Goal: Transaction & Acquisition: Purchase product/service

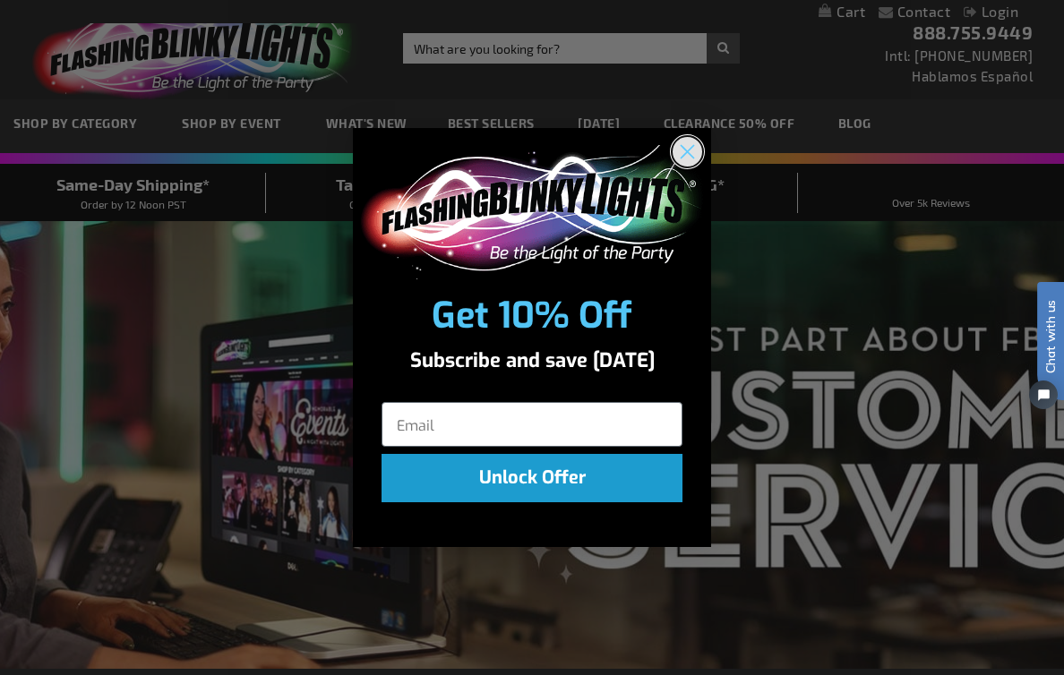
click at [685, 150] on circle "Close dialog" at bounding box center [687, 151] width 30 height 30
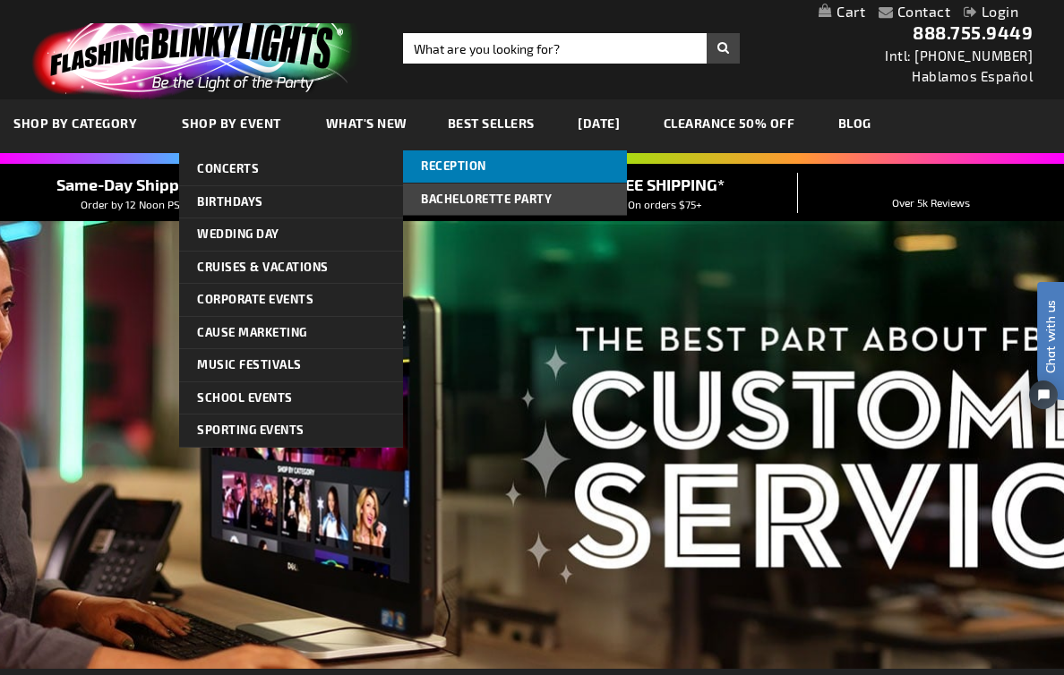
click at [531, 155] on link "Reception" at bounding box center [515, 166] width 224 height 32
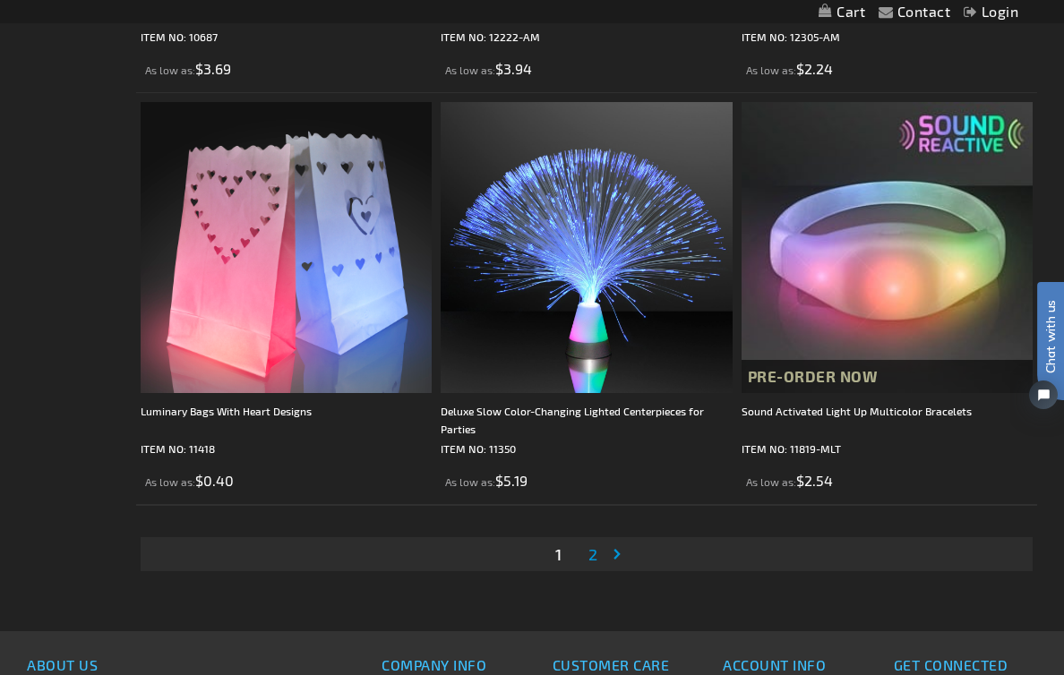
scroll to position [8106, 0]
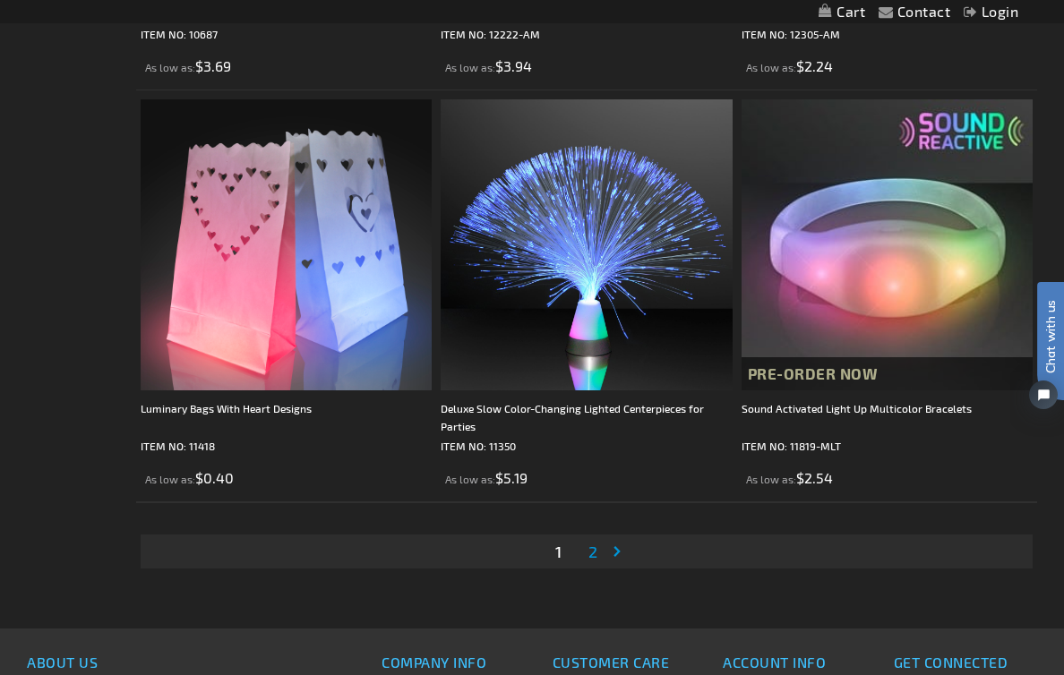
click at [596, 561] on span "2" at bounding box center [592, 552] width 9 height 20
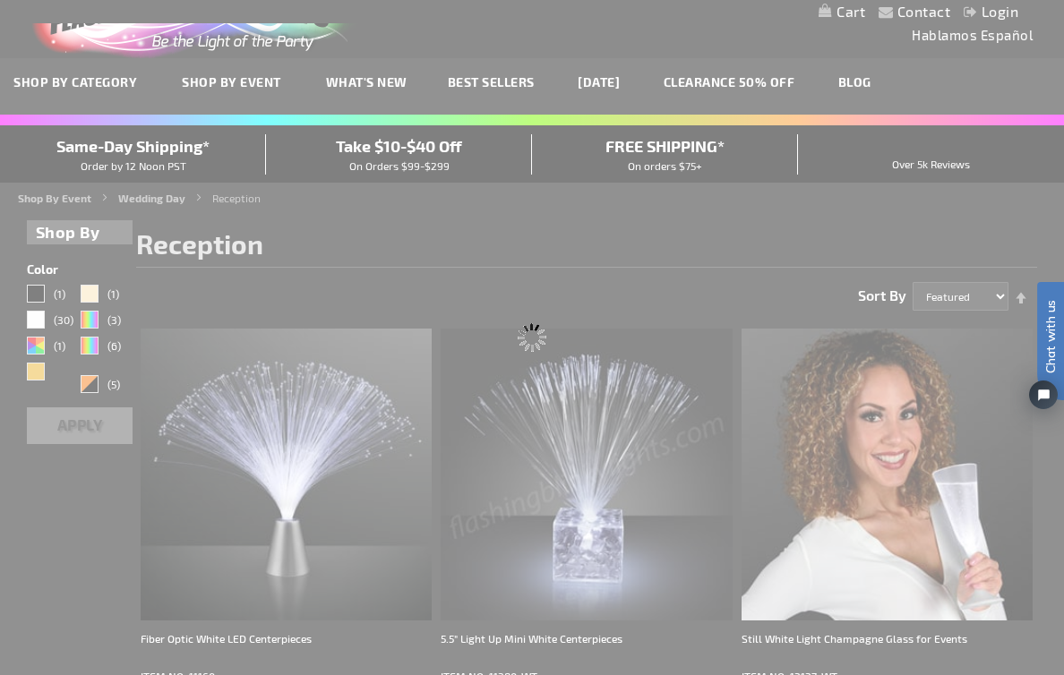
scroll to position [0, 0]
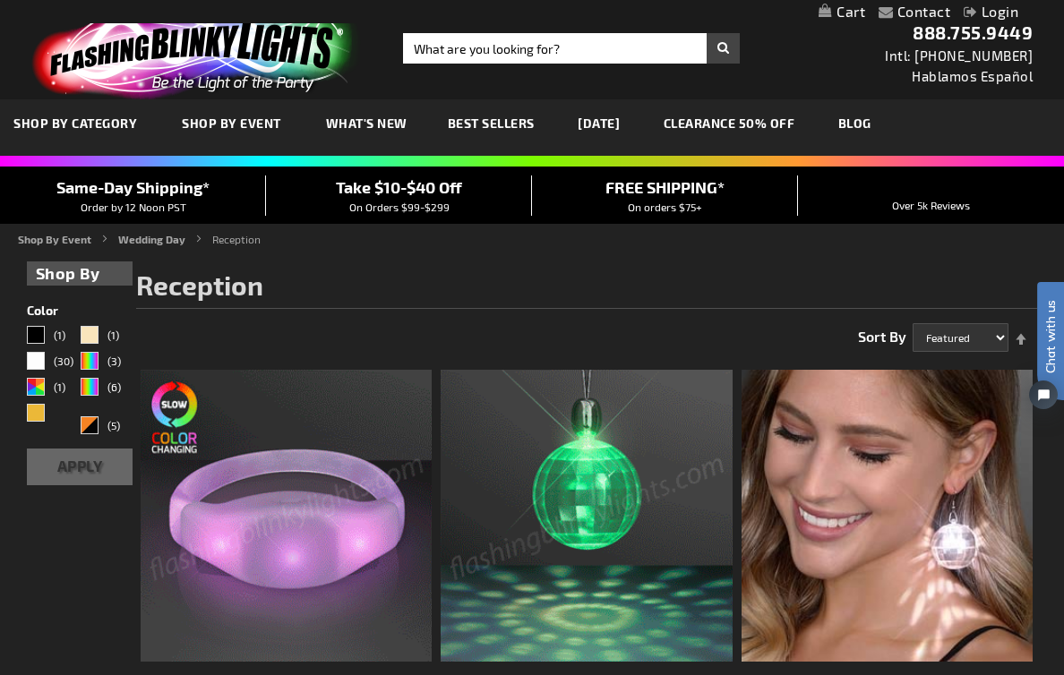
click at [505, 122] on span "Best Sellers" at bounding box center [491, 123] width 87 height 15
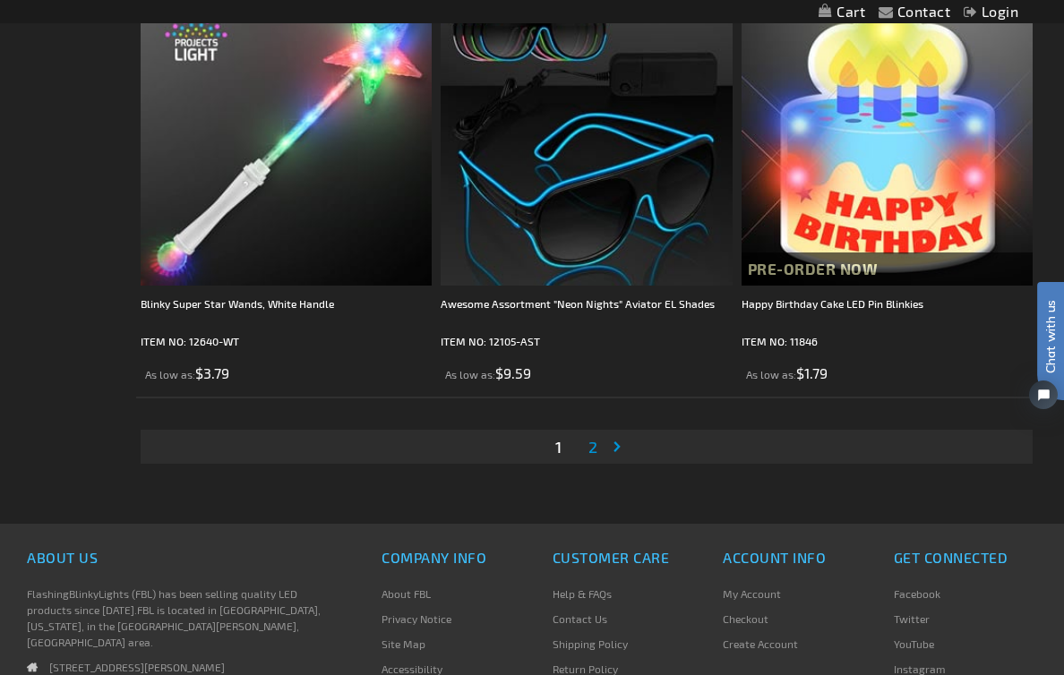
scroll to position [8407, 0]
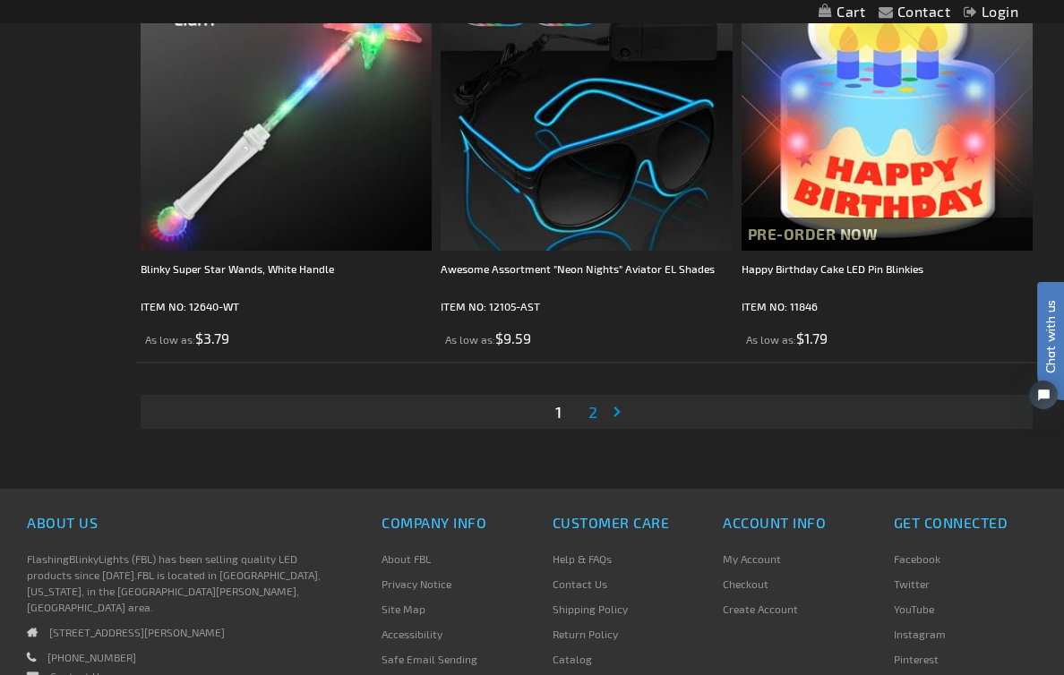
click at [593, 416] on span "2" at bounding box center [592, 412] width 9 height 20
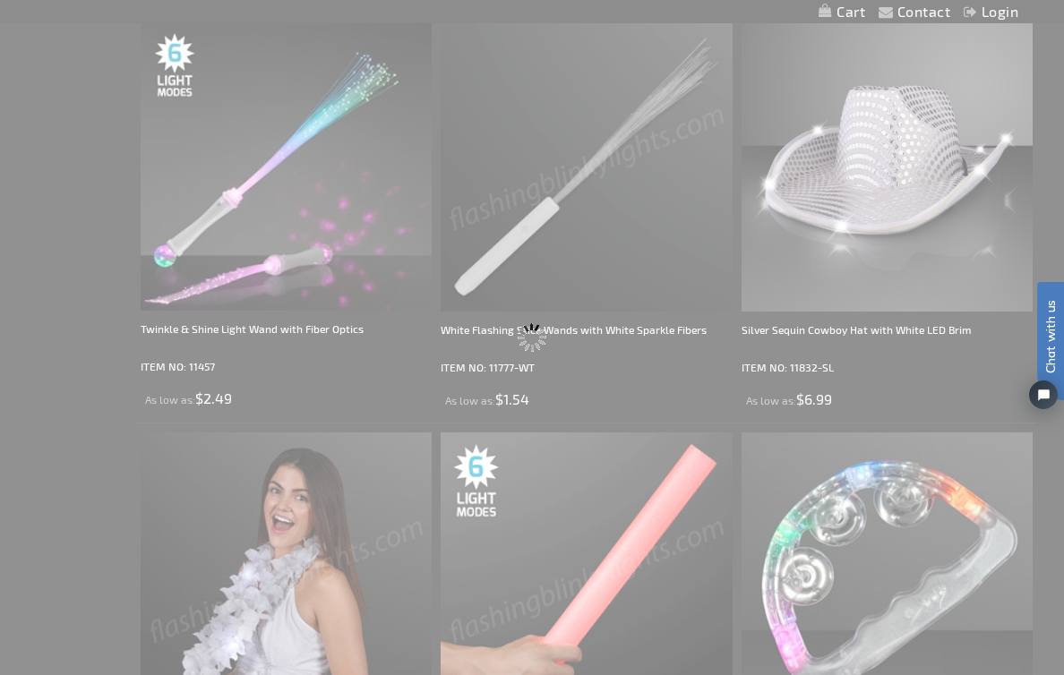
scroll to position [0, 0]
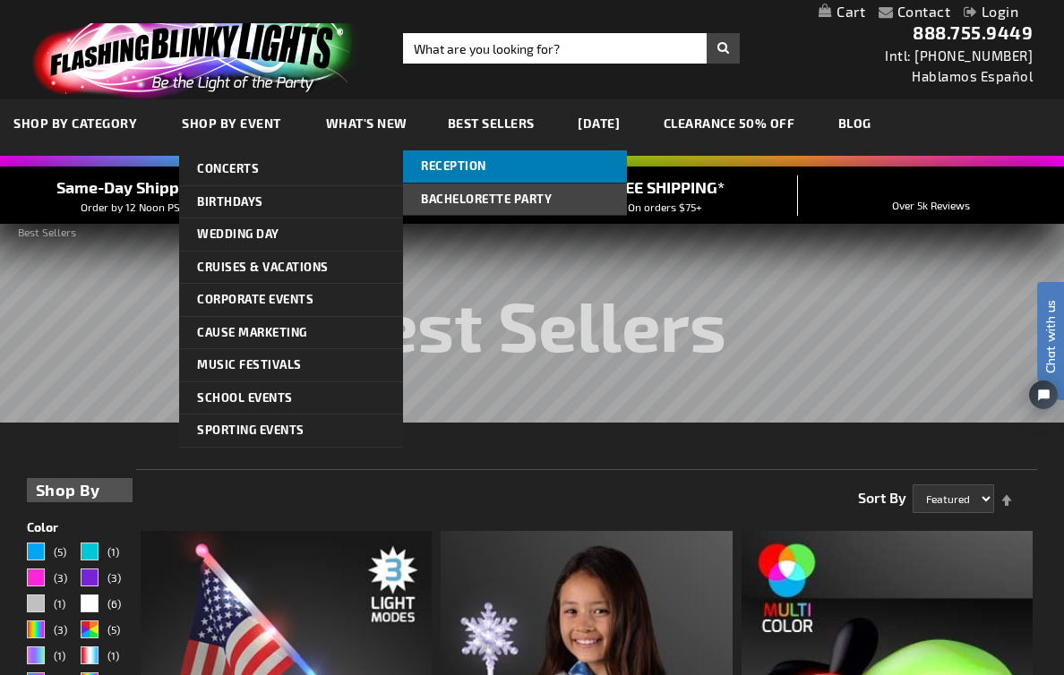
click at [450, 170] on span "Reception" at bounding box center [453, 165] width 65 height 14
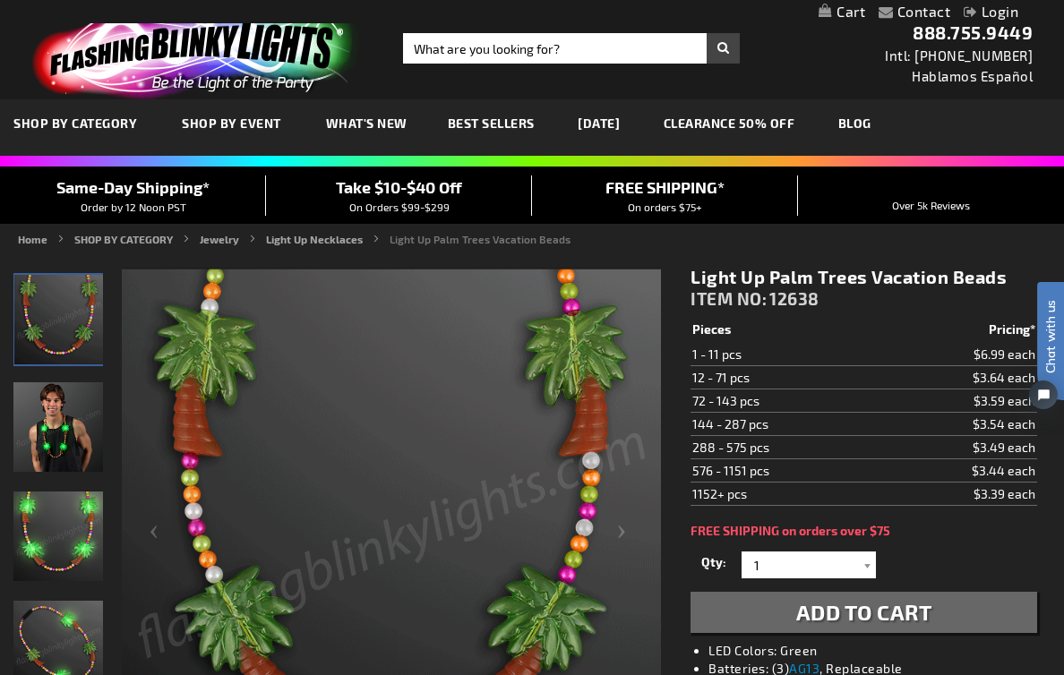
scroll to position [41, 0]
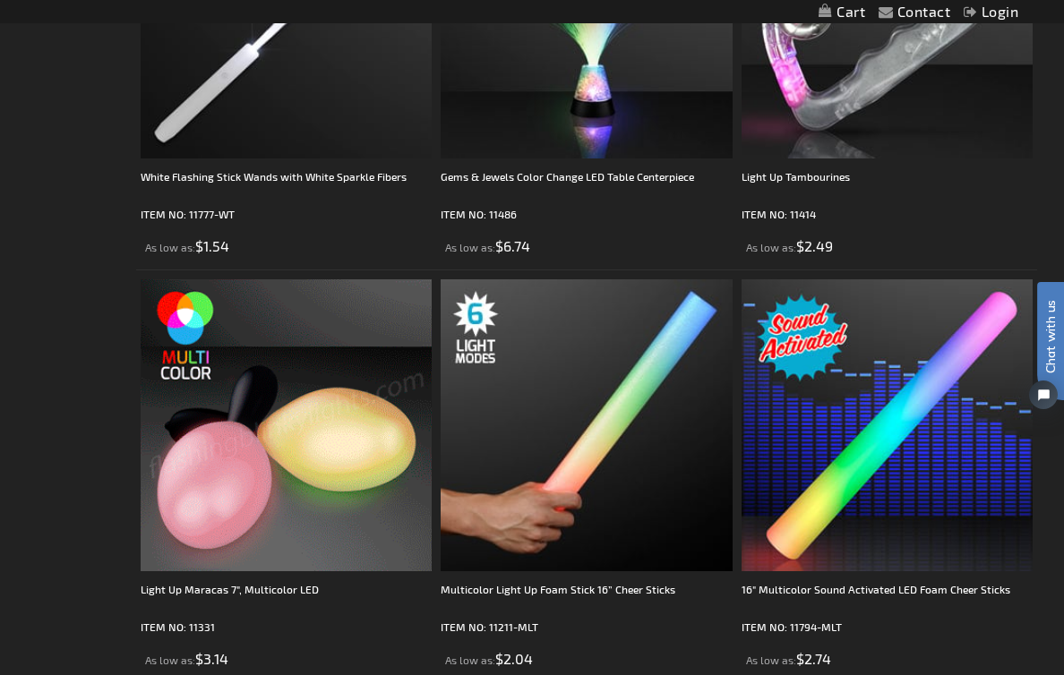
scroll to position [2672, 0]
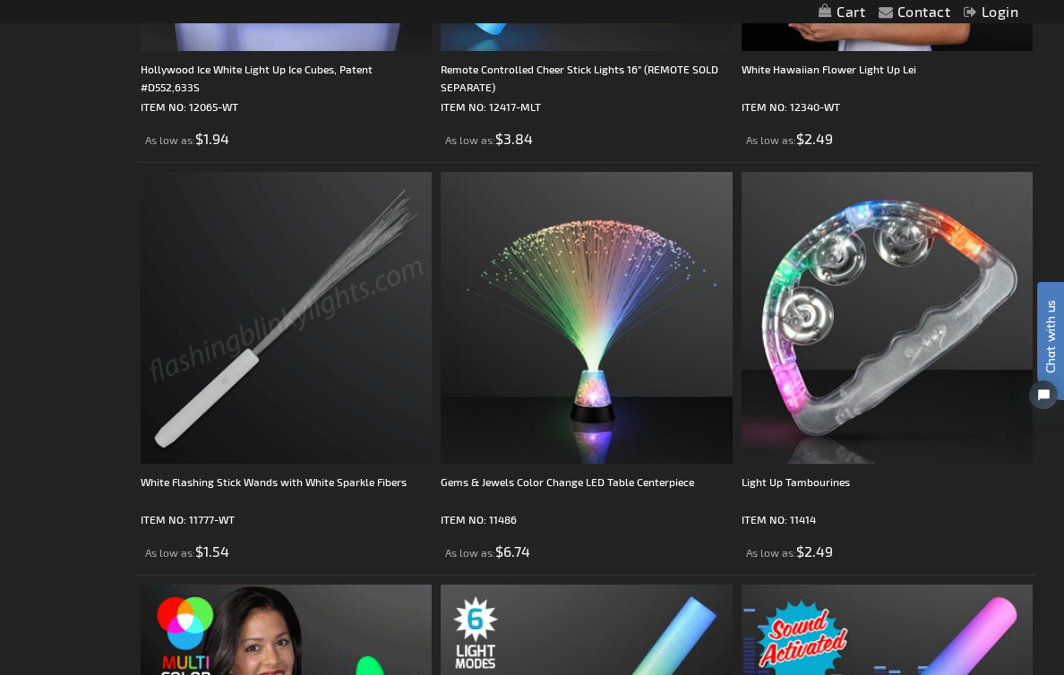
click at [310, 322] on img at bounding box center [287, 318] width 292 height 292
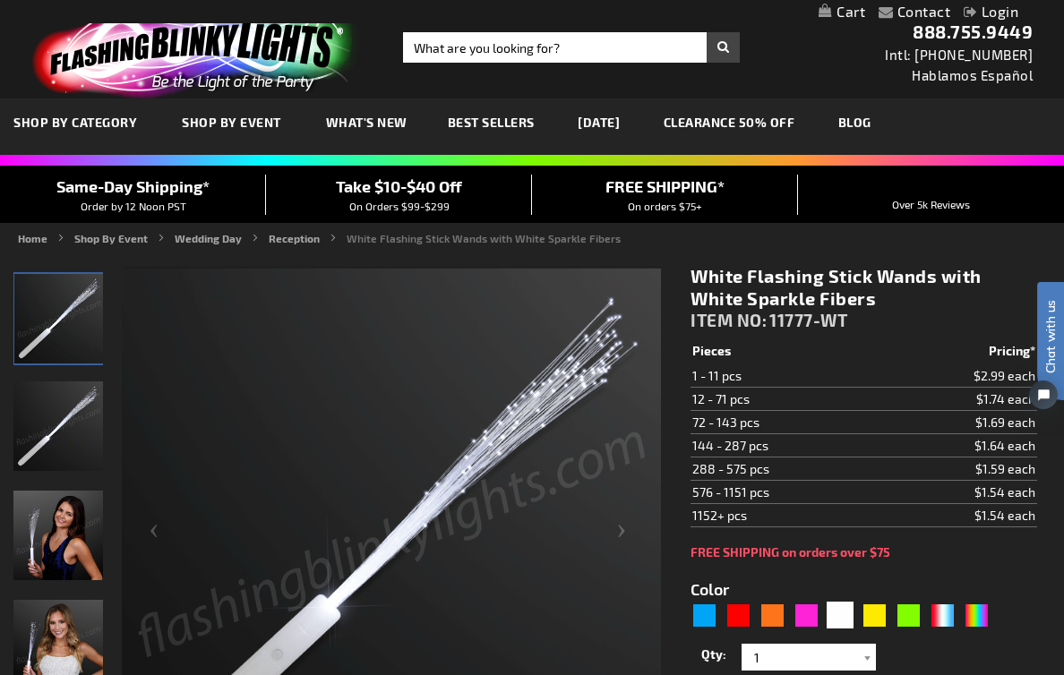
scroll to position [266, 0]
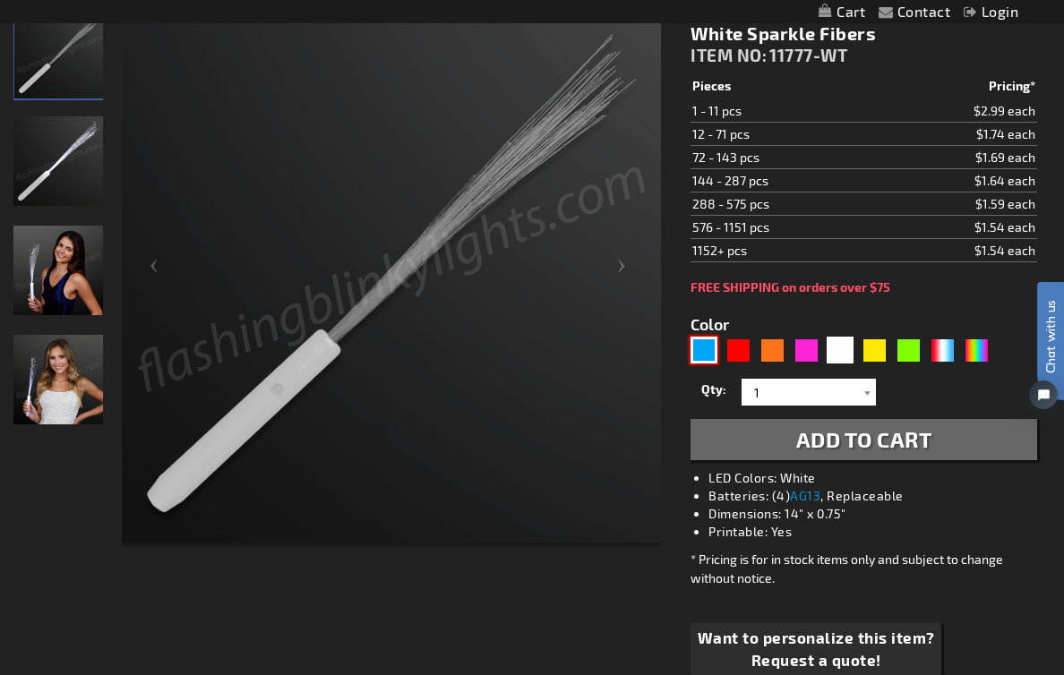
click at [706, 353] on div "Blue" at bounding box center [703, 350] width 27 height 27
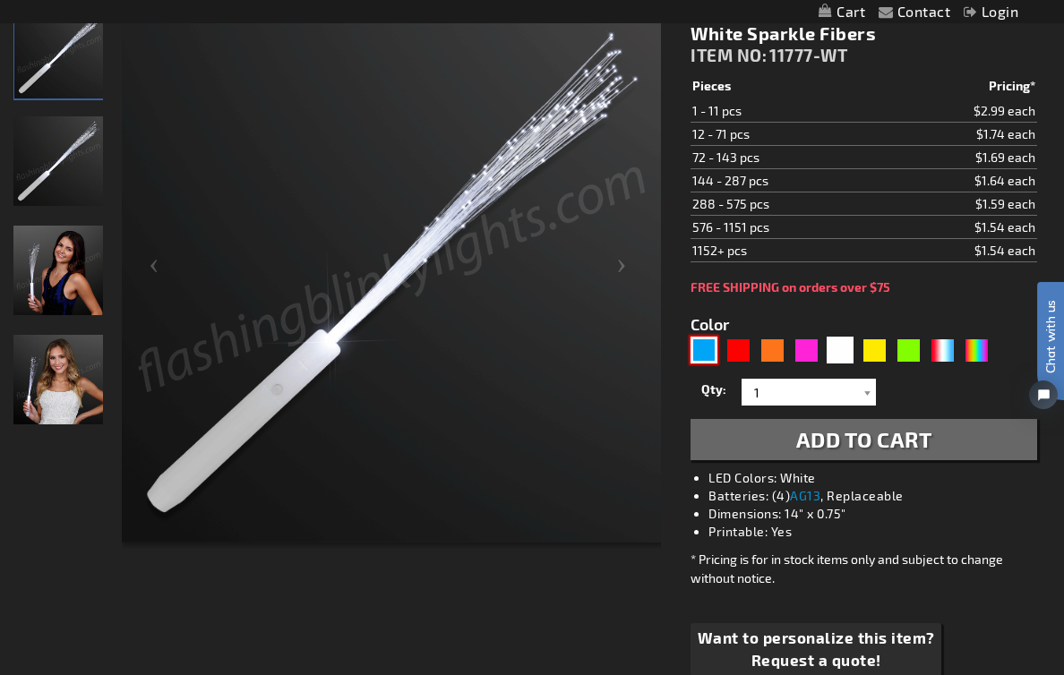
type input "5629"
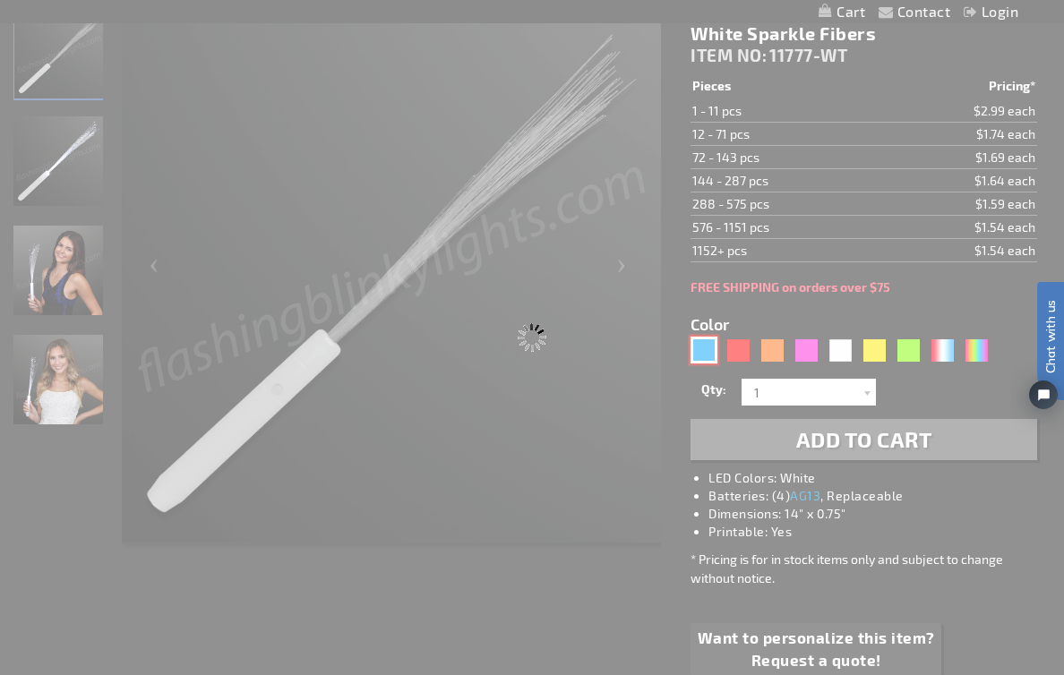
type input "11777-BL"
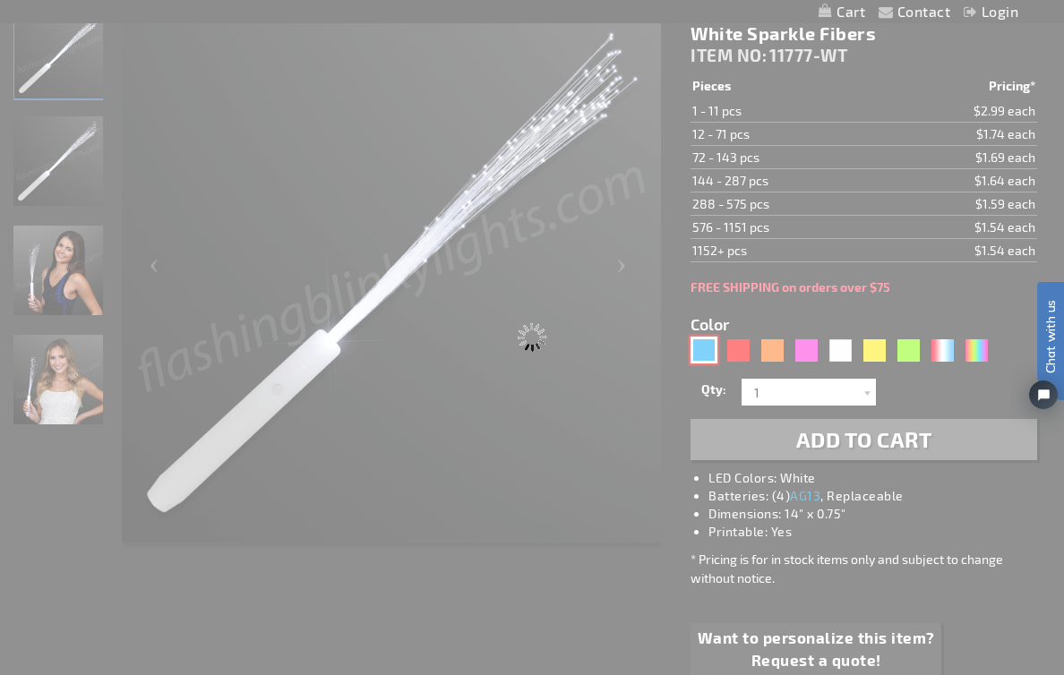
type input "Customize - Blue Flashing Stick Wands with Blue Sparkle Fibers - ITEM NO: 11777…"
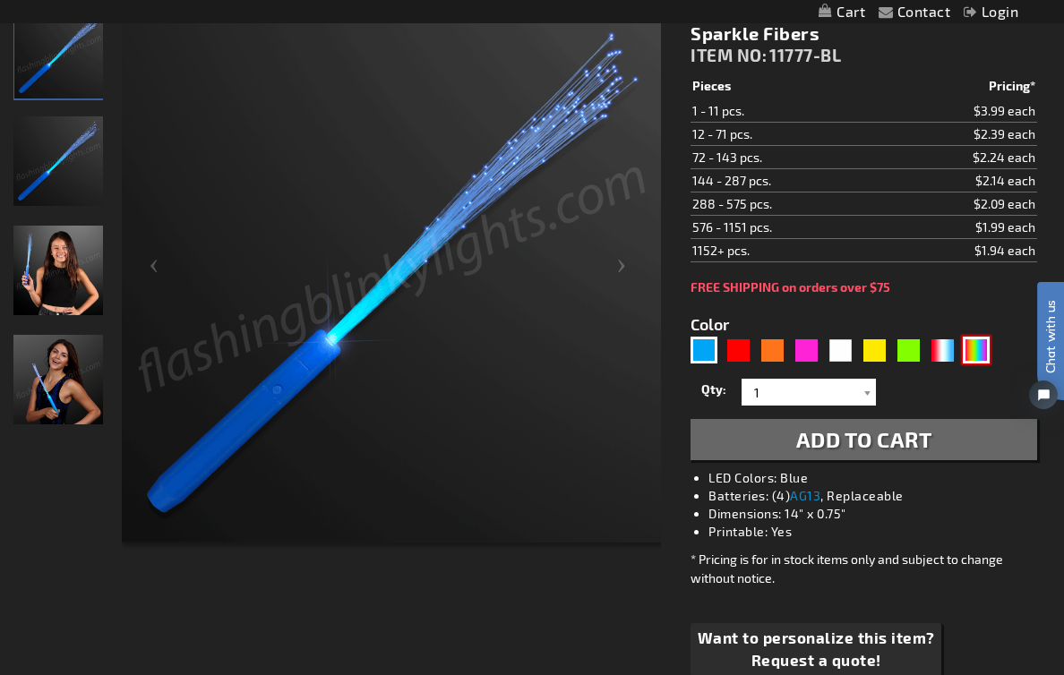
click at [981, 353] on div "Multicolor" at bounding box center [976, 350] width 27 height 27
type input "5659"
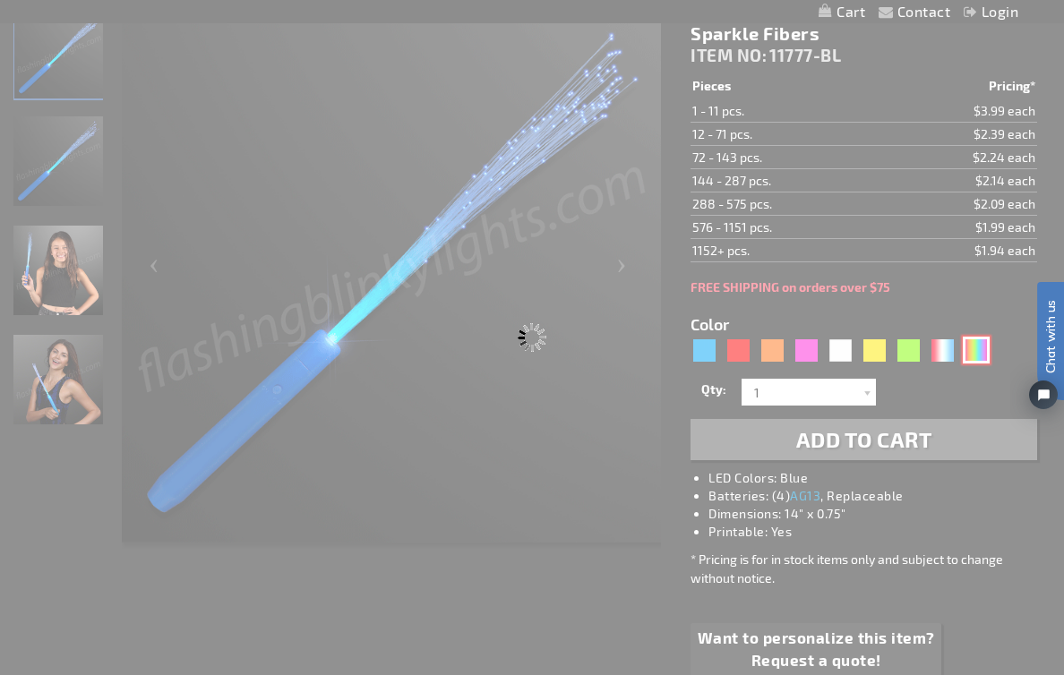
type input "11777-MLT"
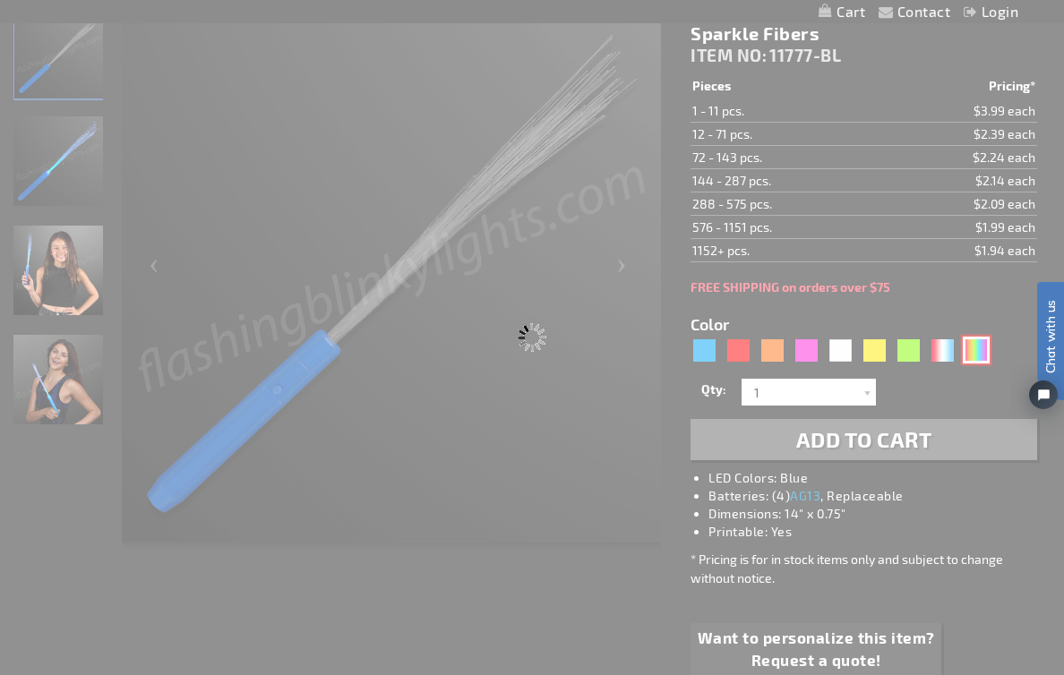
type input "Customize - Multicolor Fiber Optic Light Wand with Black Handle - ITEM NO: 1177…"
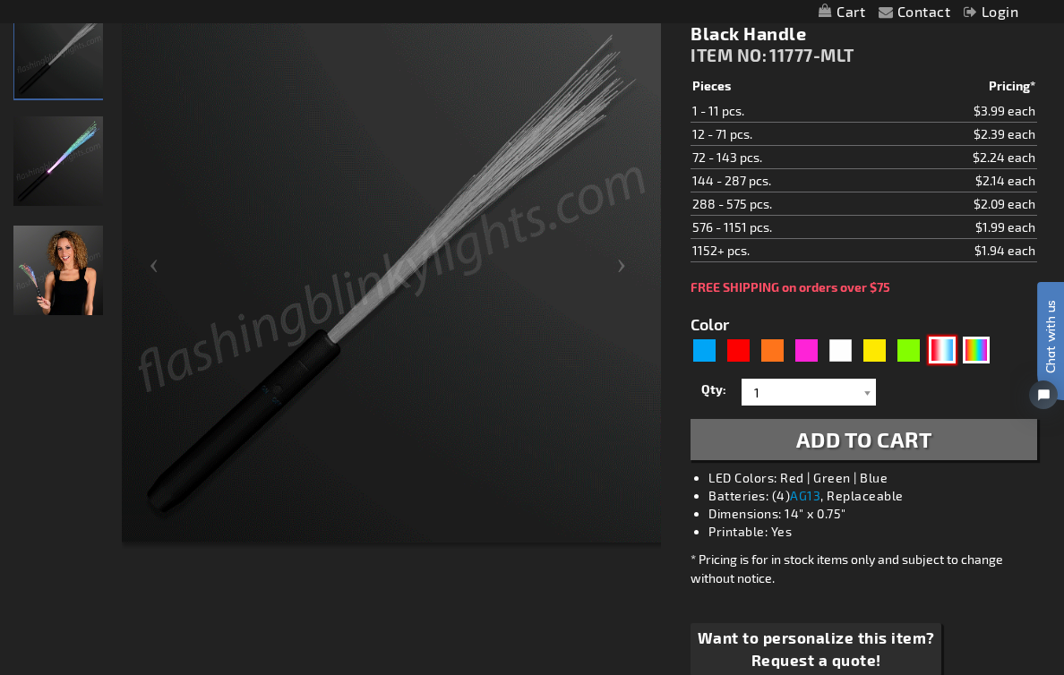
click at [949, 346] on div "RWB" at bounding box center [942, 350] width 27 height 27
type input "5643"
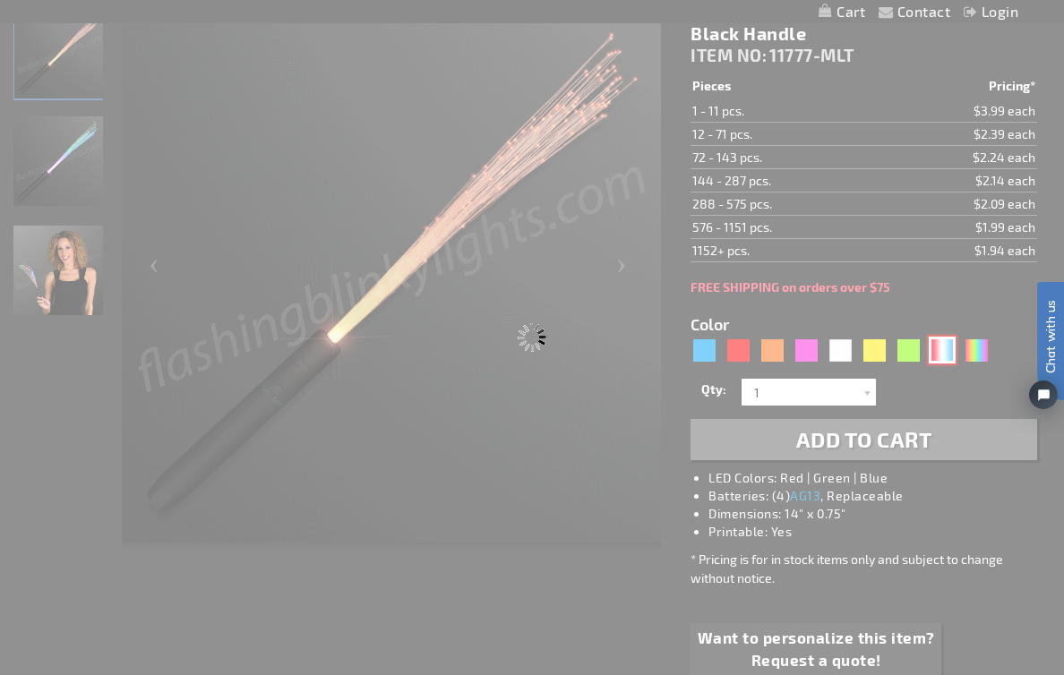
type input "11777-RWB"
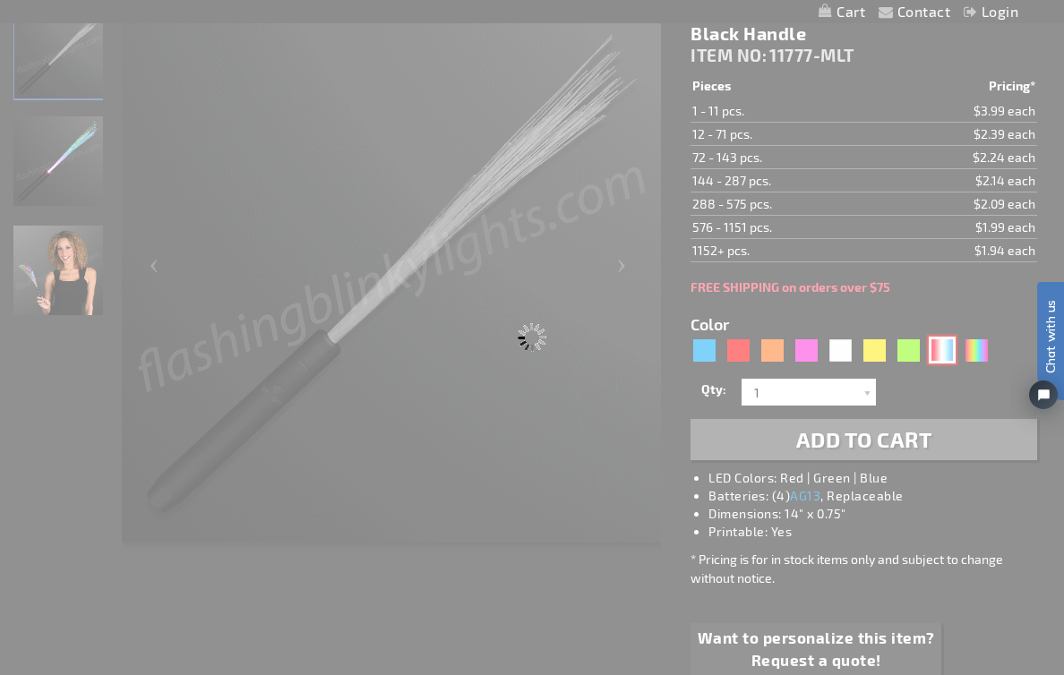
type input "Customize - Red White &amp; Blue LED Sparkler Wand - ITEM NO: 11777-RWB"
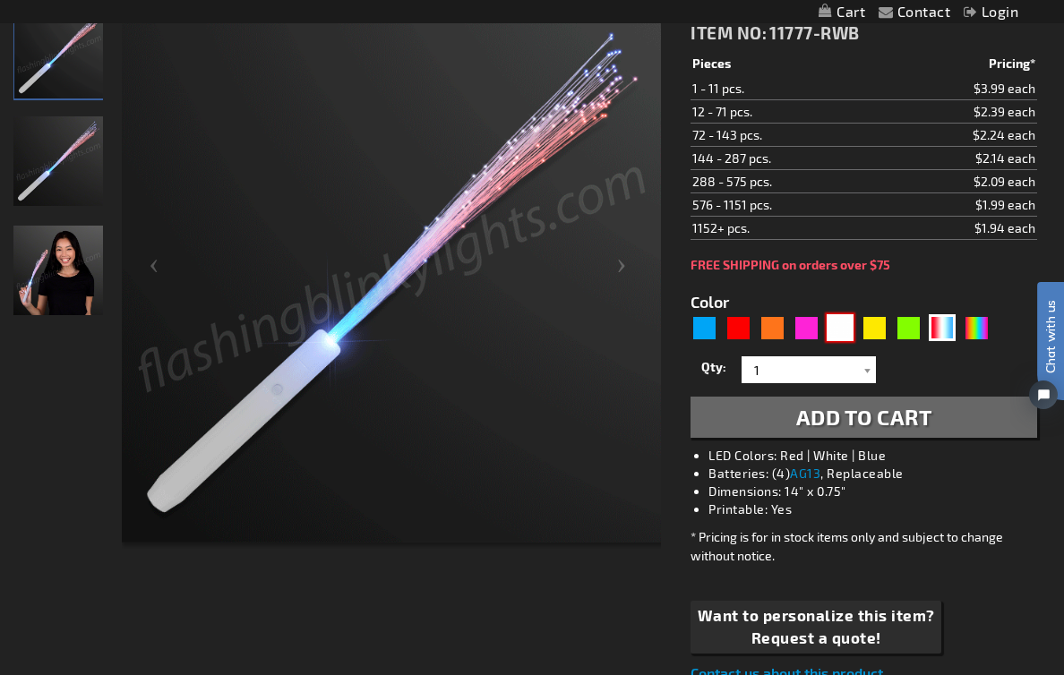
click at [844, 338] on div "White" at bounding box center [839, 327] width 27 height 27
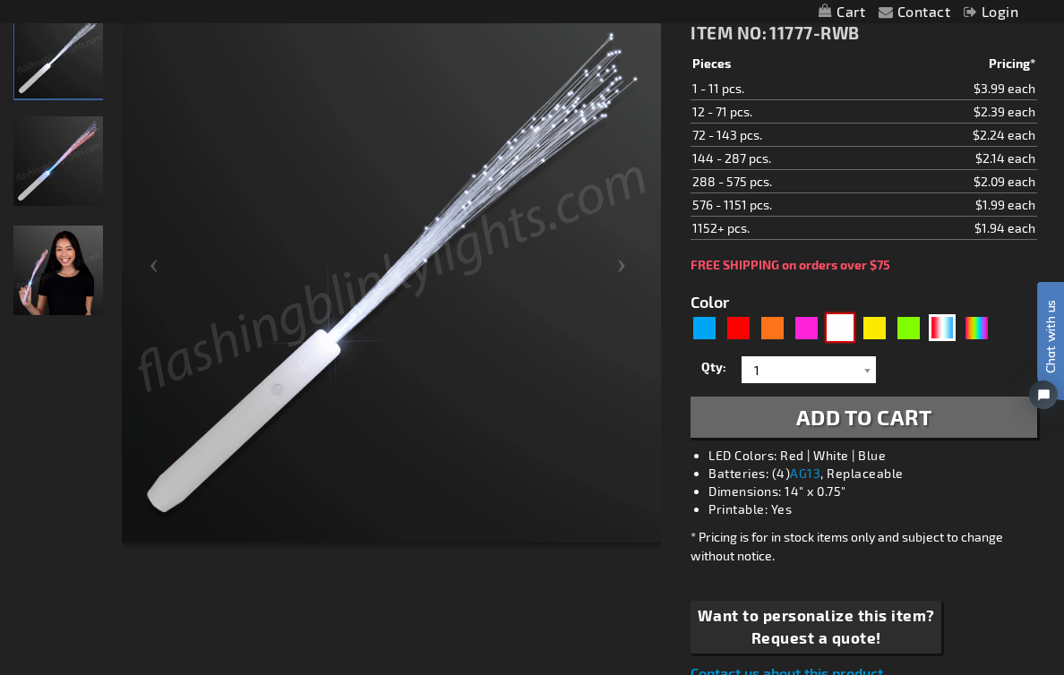
type input "5646"
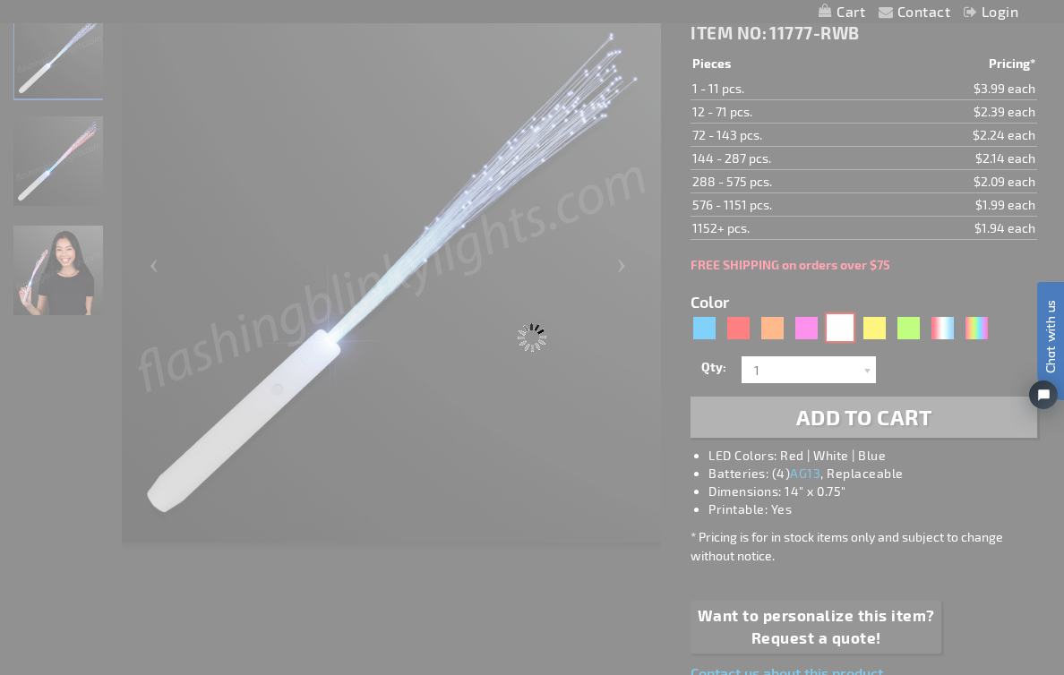
type input "11777-WT"
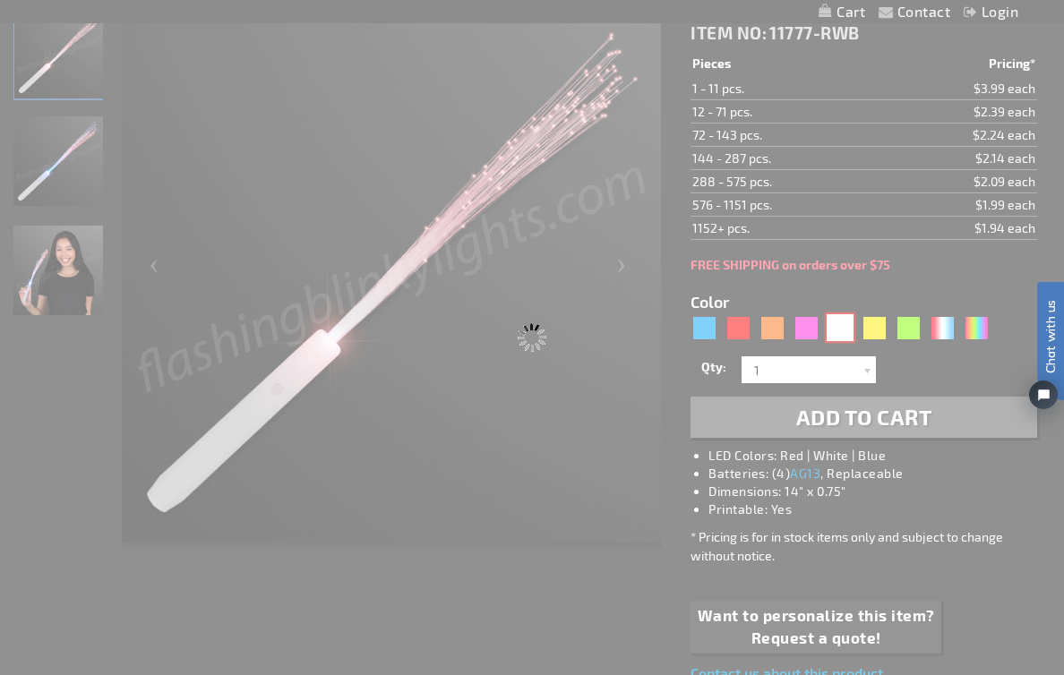
type input "Customize - White Flashing Stick Wands with White Sparkle Fibers - ITEM NO: 117…"
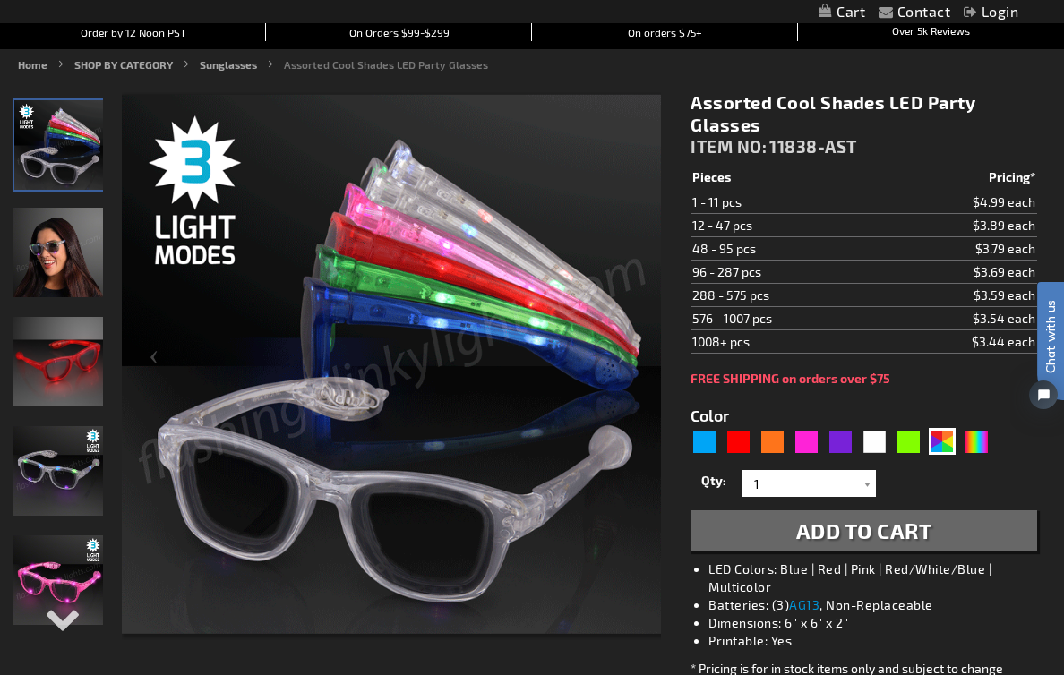
scroll to position [183, 0]
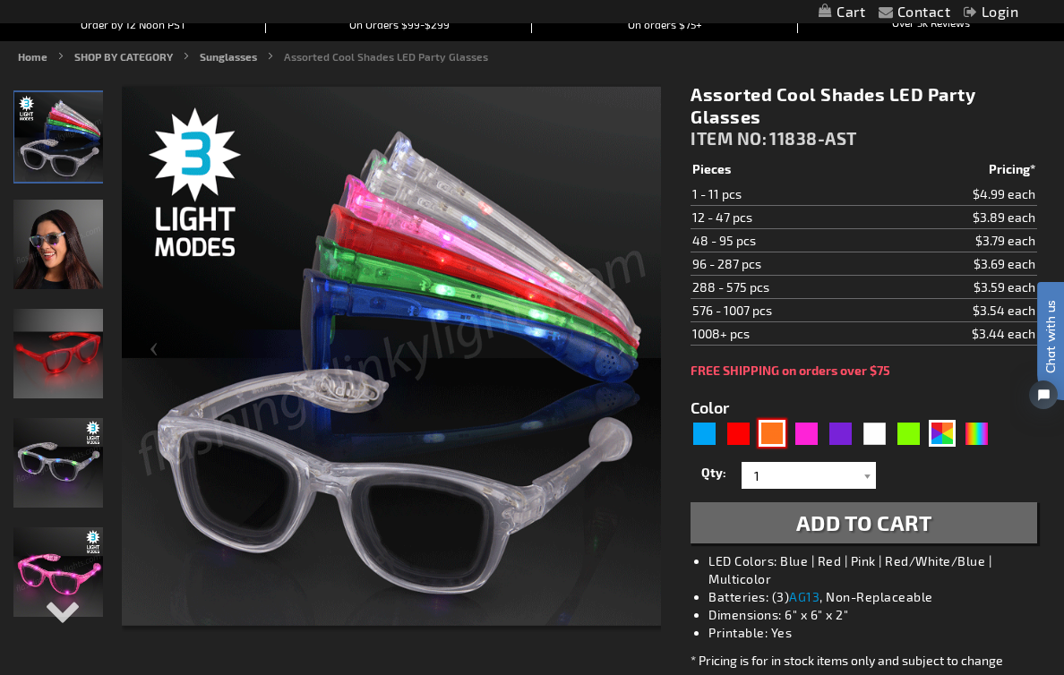
click at [765, 438] on div "Orange" at bounding box center [771, 433] width 27 height 27
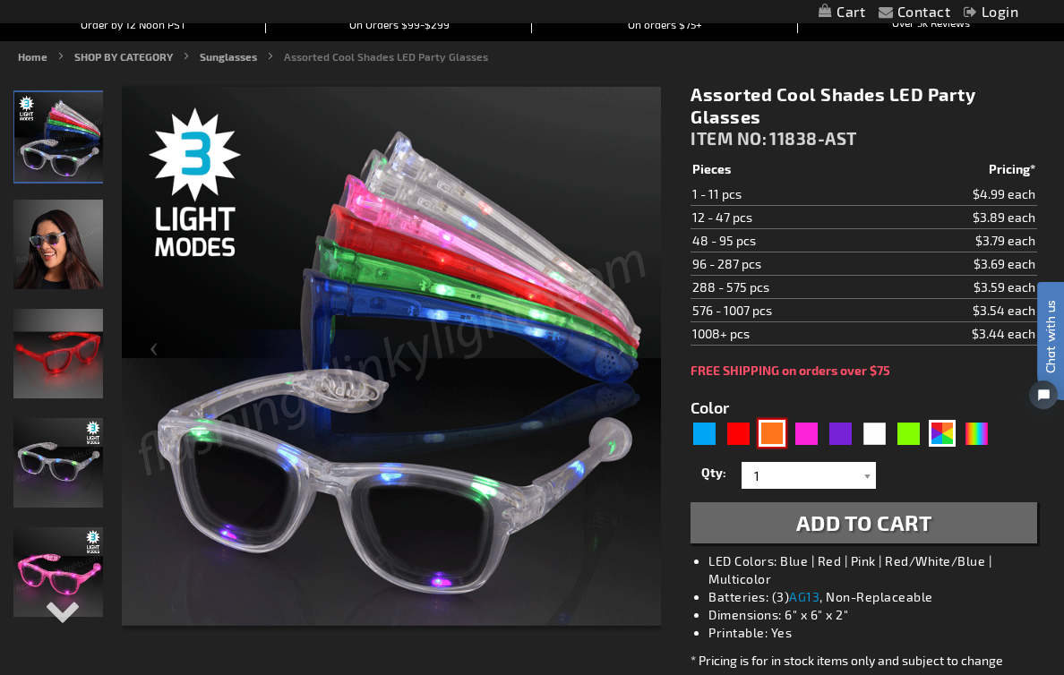
type input "5637"
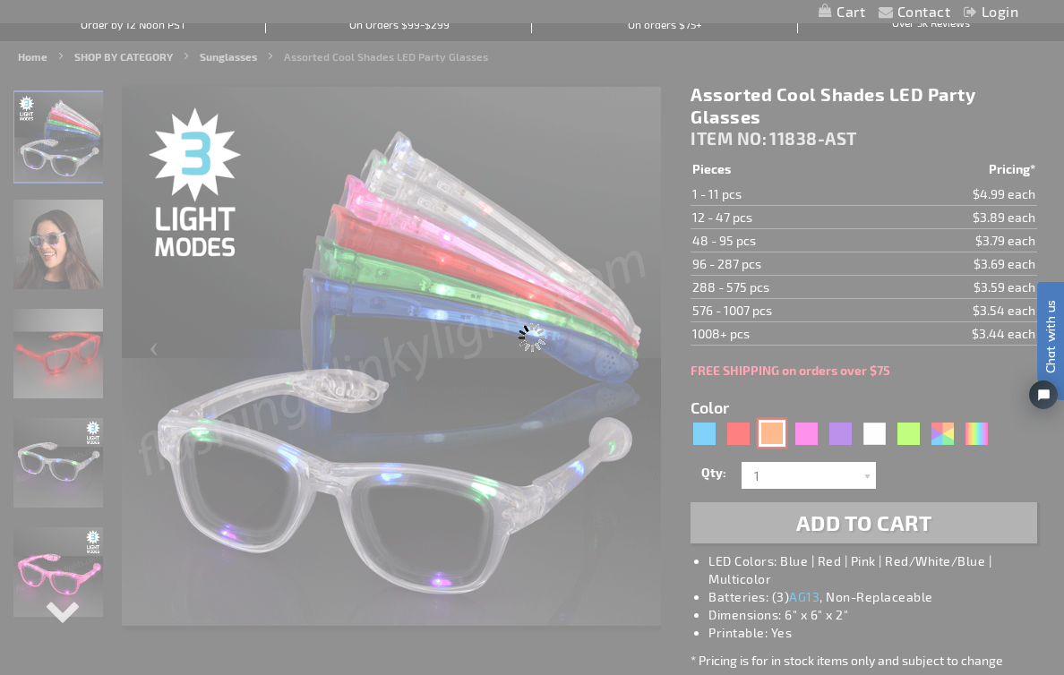
type input "11838-OR"
type input "Customize - Cool Shades Orange LED Sunglasses - ITEM NO: 11838-OR"
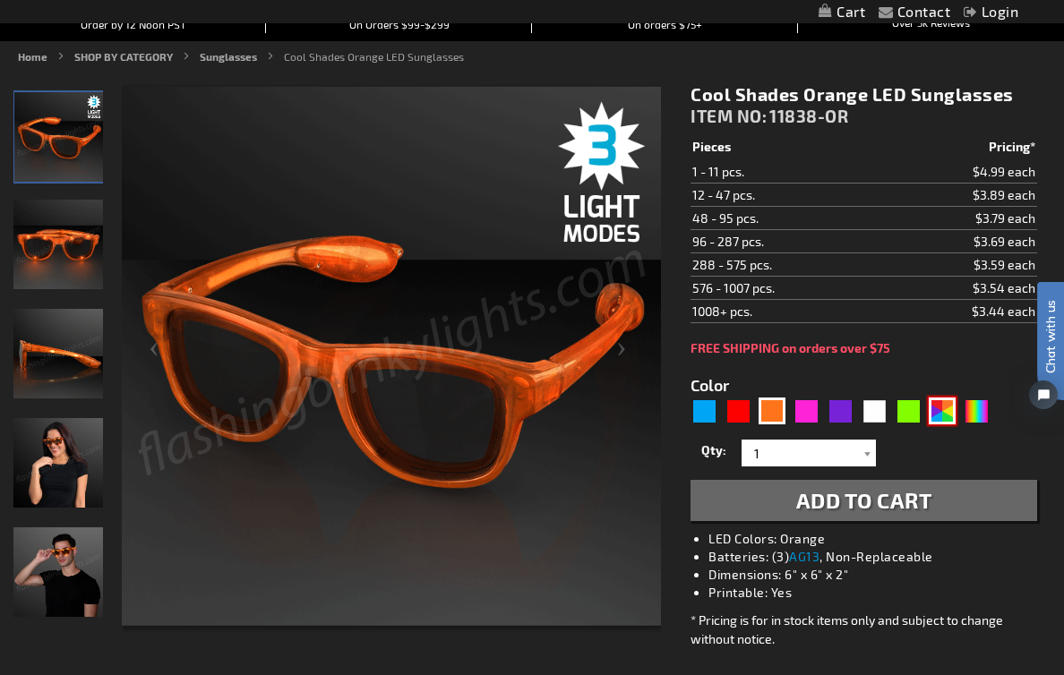
click at [935, 415] on div "AST" at bounding box center [942, 411] width 27 height 27
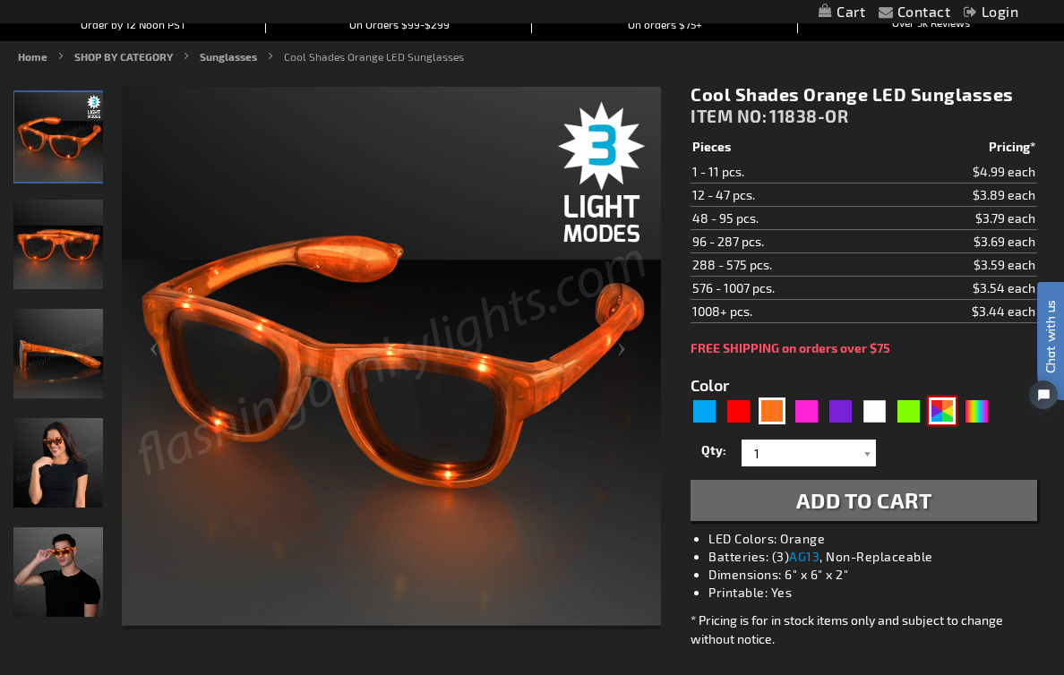
type input "5630"
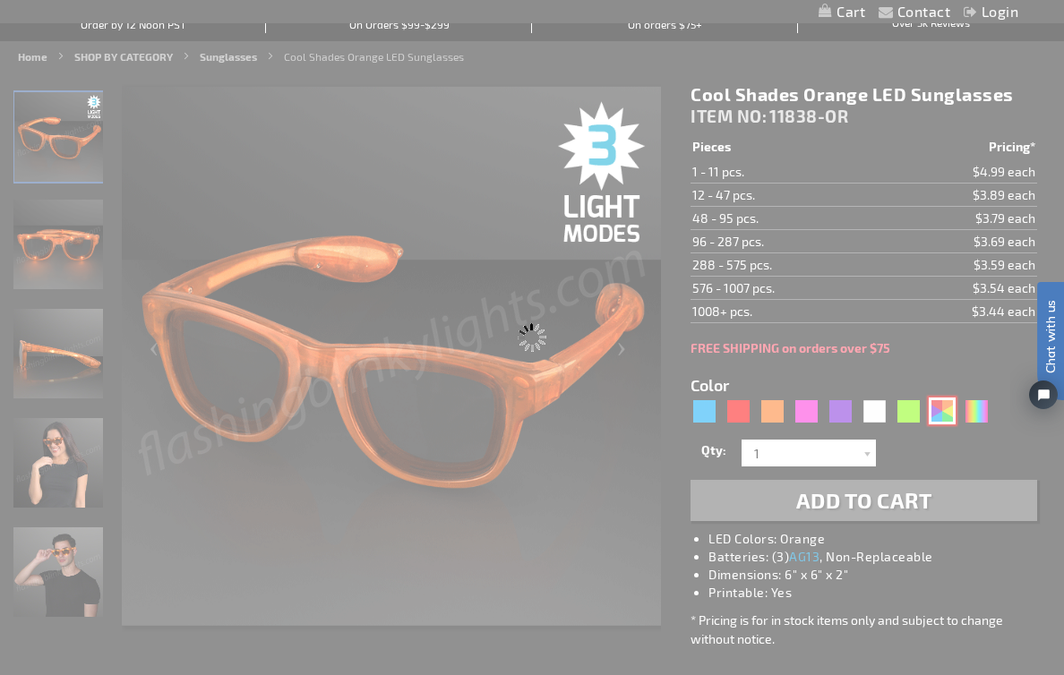
type input "11838-AST"
type input "Customize - Assorted Cool Shades LED Party Glasses - ITEM NO: 11838-AST"
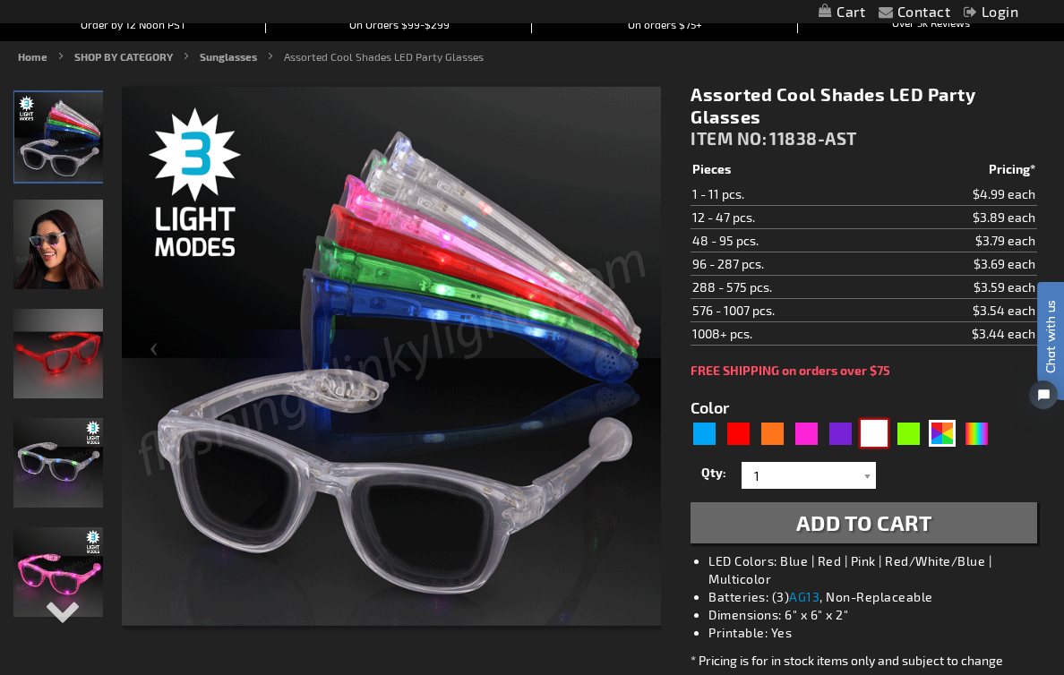
click at [872, 432] on div "White" at bounding box center [873, 433] width 27 height 27
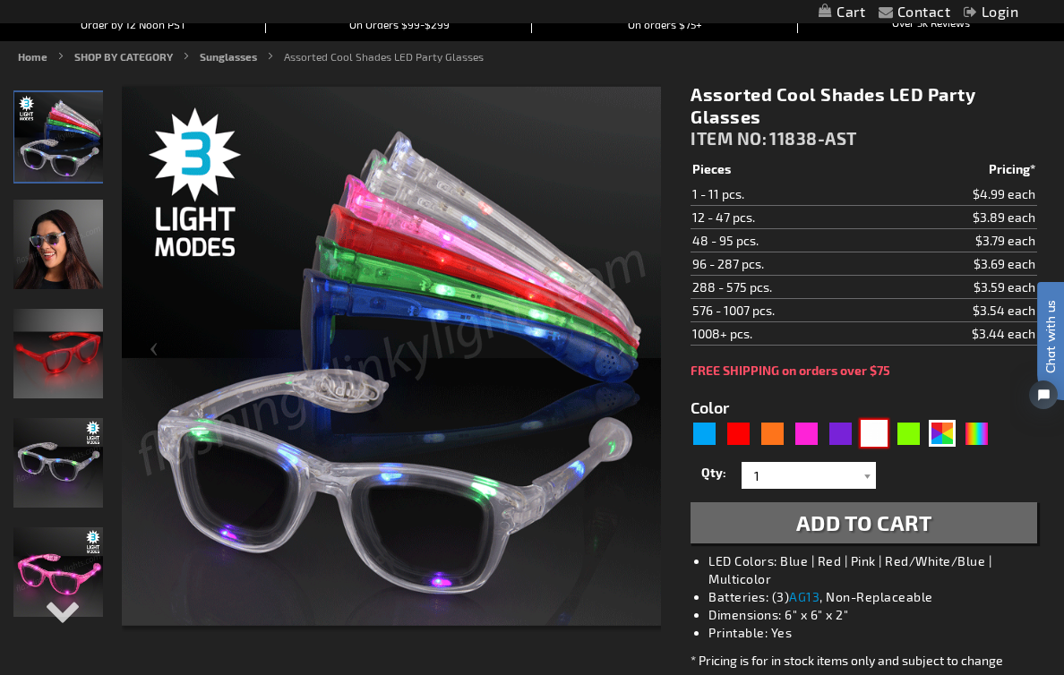
type input "5646"
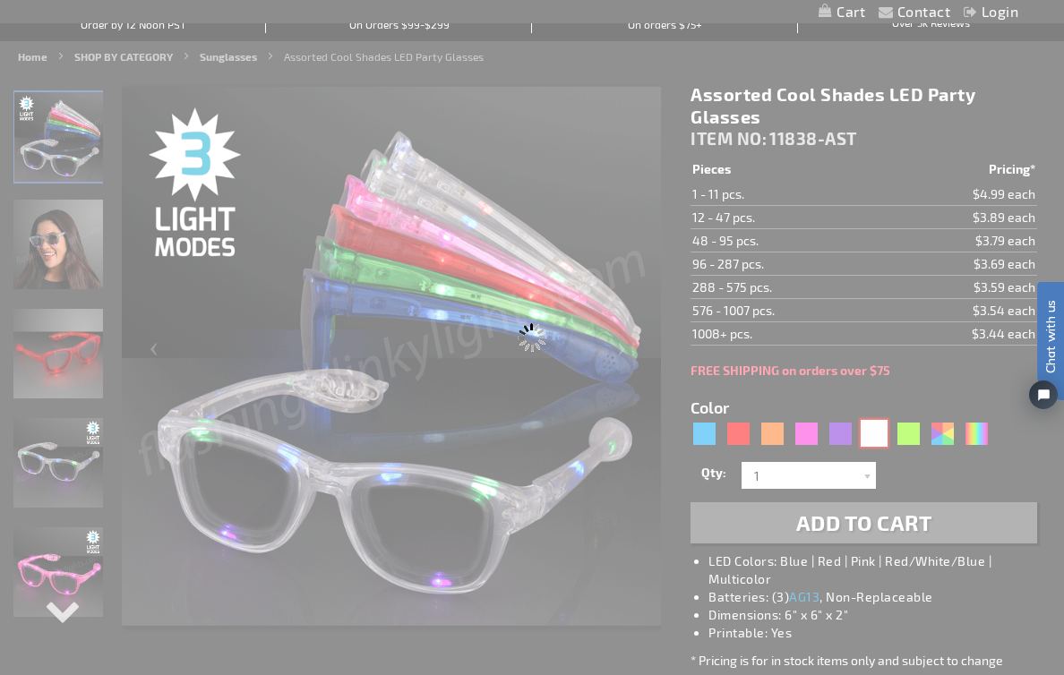
type input "11838-WT"
type input "Customize - White LED Cool Shades Party Glasses - ITEM NO: 11838-WT"
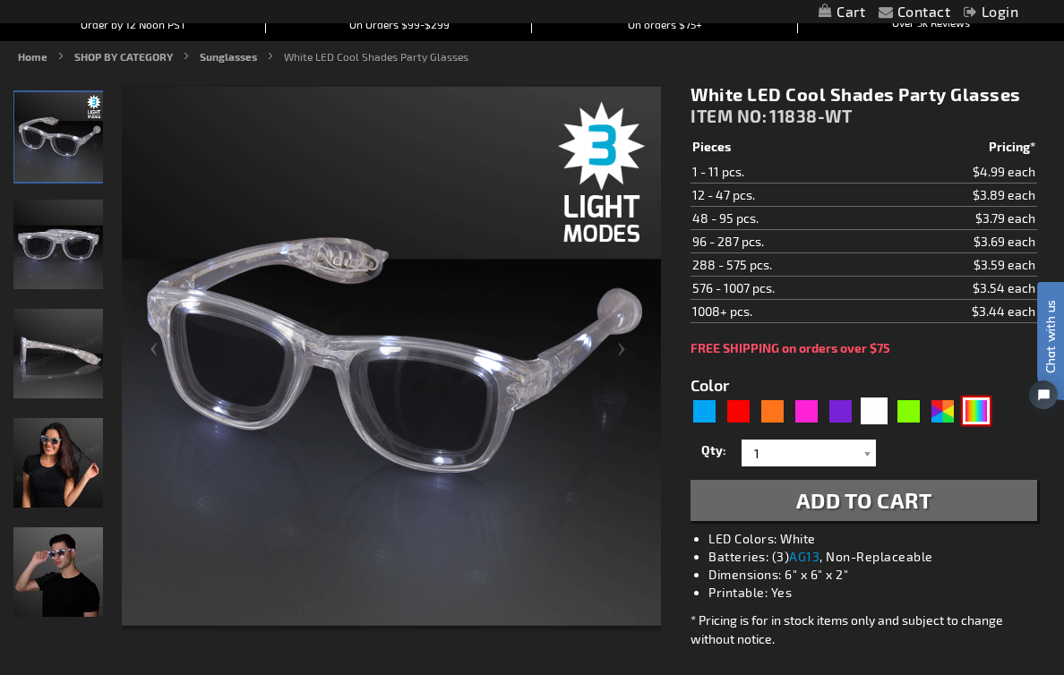
click at [980, 413] on div "Multicolor" at bounding box center [976, 411] width 27 height 27
type input "5659"
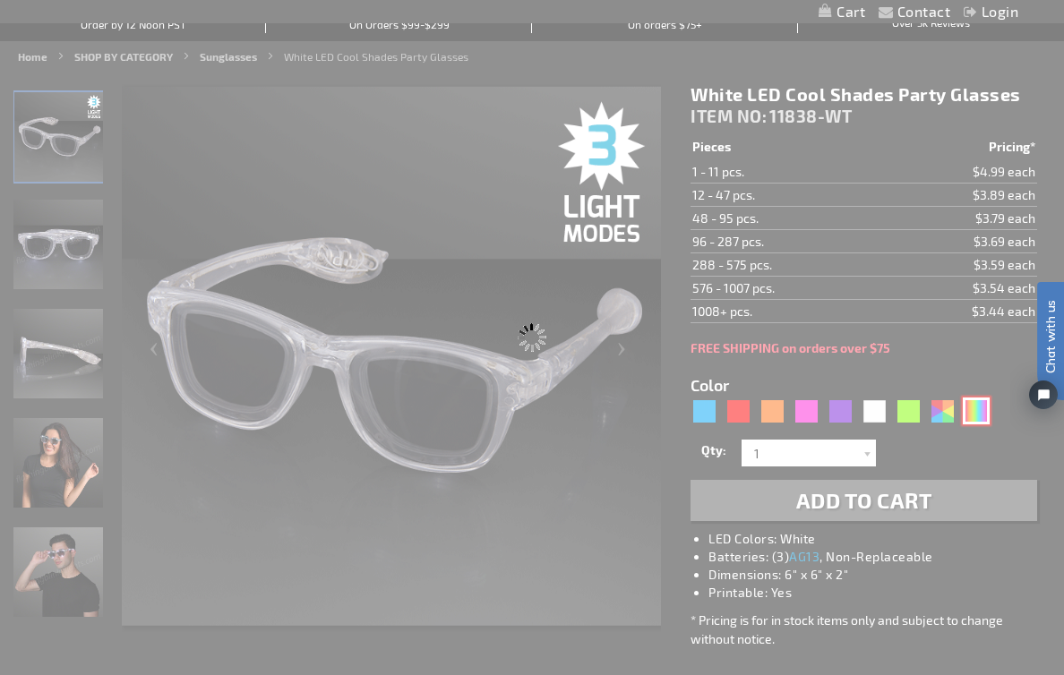
type input "11838-MLT"
type input "Customize - Multicolor Cool Shades LED Party Glasses - ITEM NO: 11838-MLT"
